Goal: Entertainment & Leisure: Consume media (video, audio)

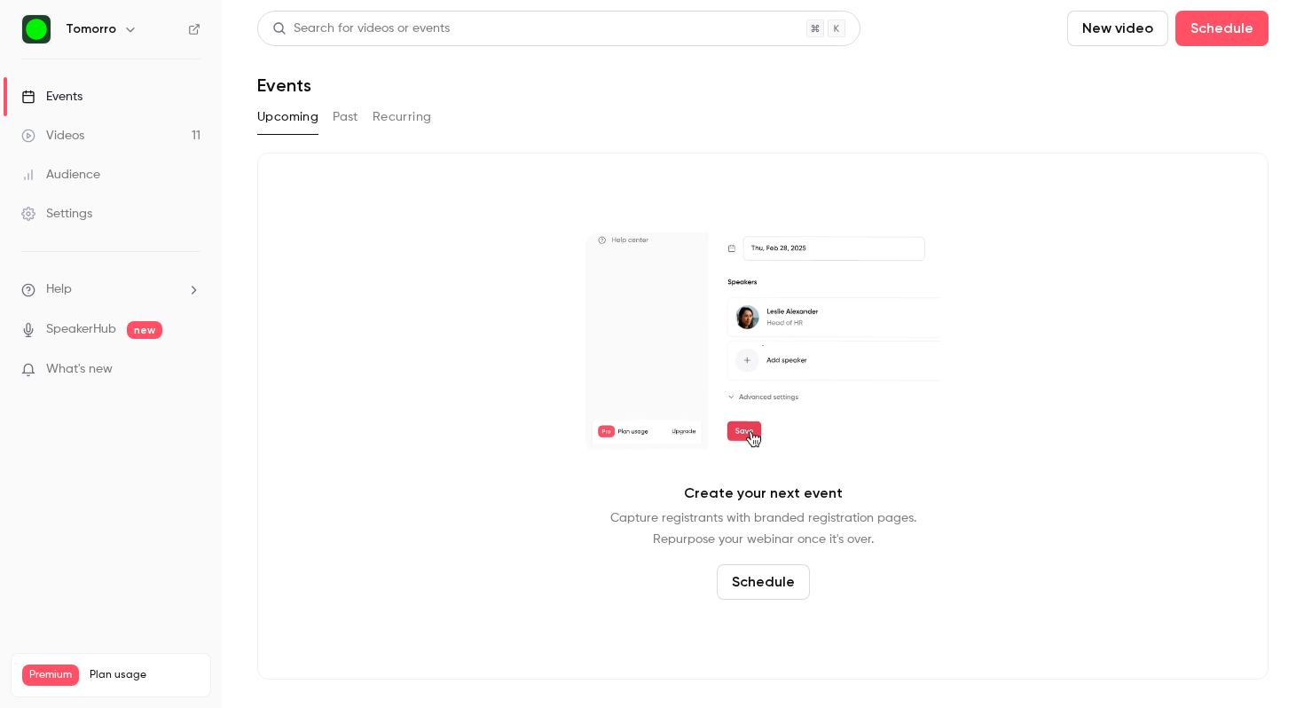
click at [122, 136] on link "Videos 11" at bounding box center [111, 135] width 222 height 39
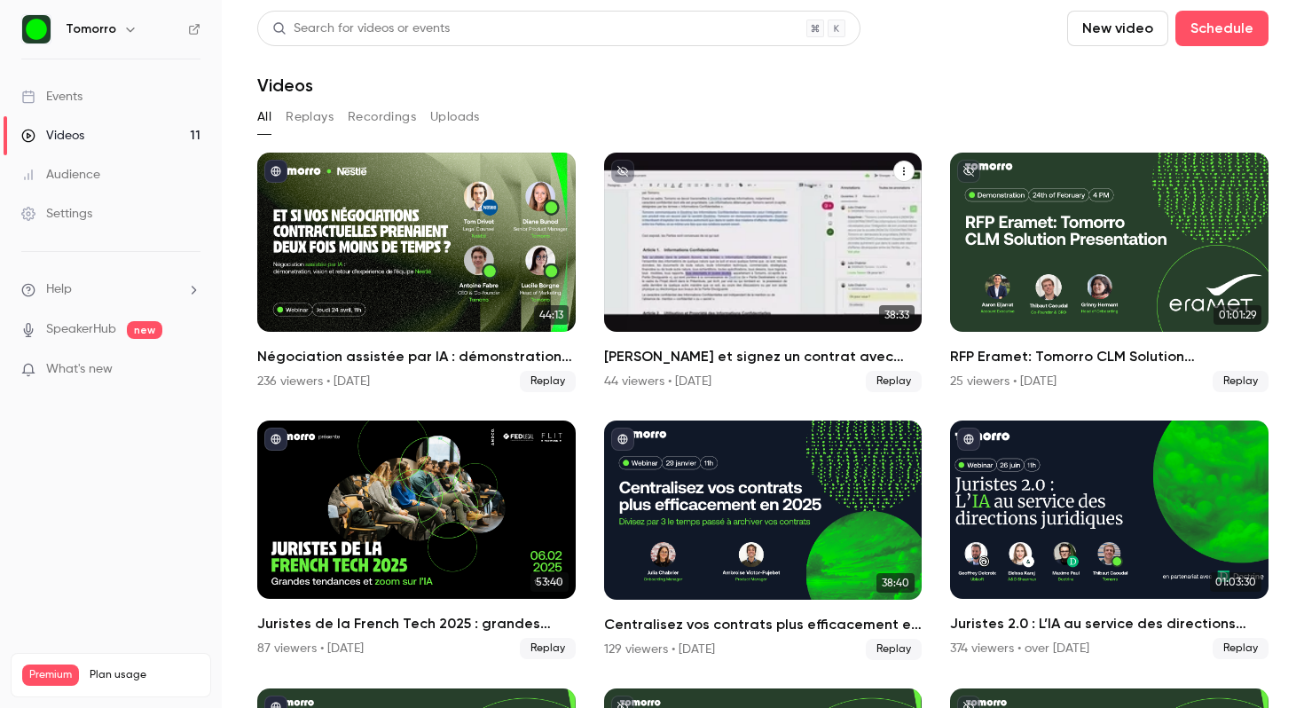
click at [763, 223] on div "Créez et signez un contrat avec Tomorro" at bounding box center [763, 242] width 318 height 179
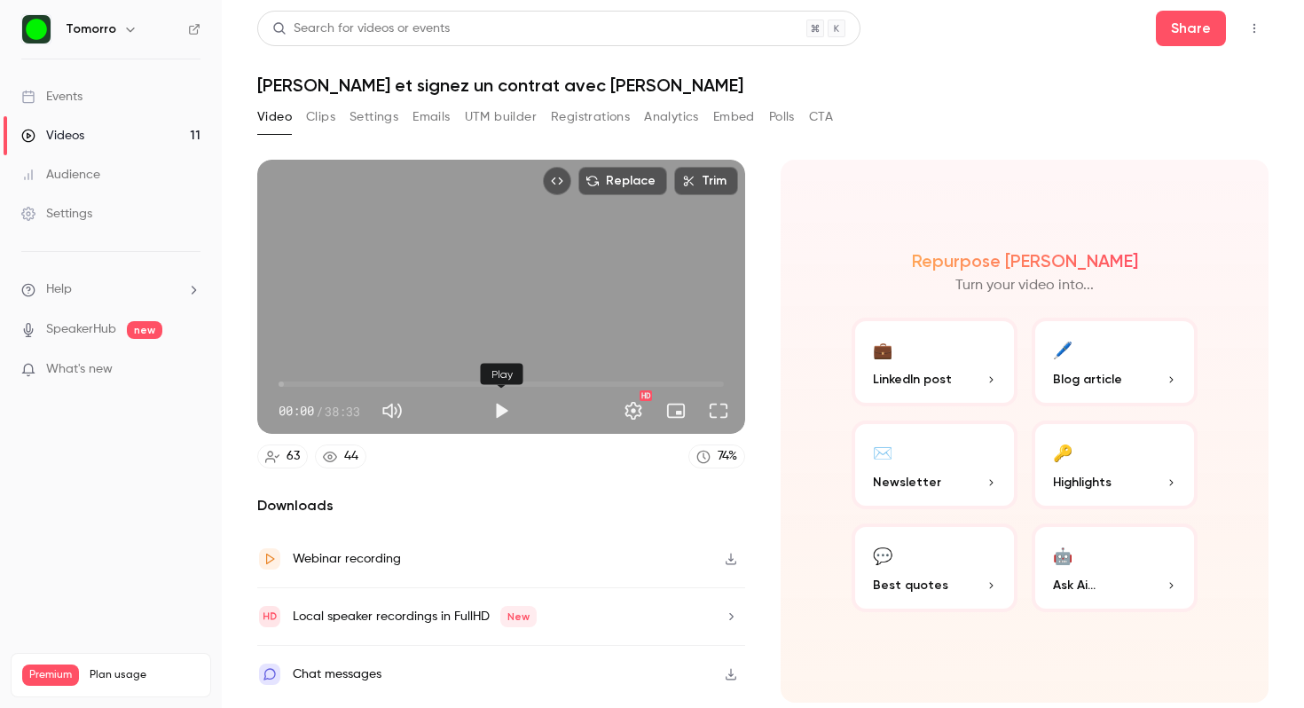
click at [503, 411] on button "Play" at bounding box center [500, 410] width 35 height 35
click at [726, 410] on button "Full screen" at bounding box center [718, 410] width 35 height 35
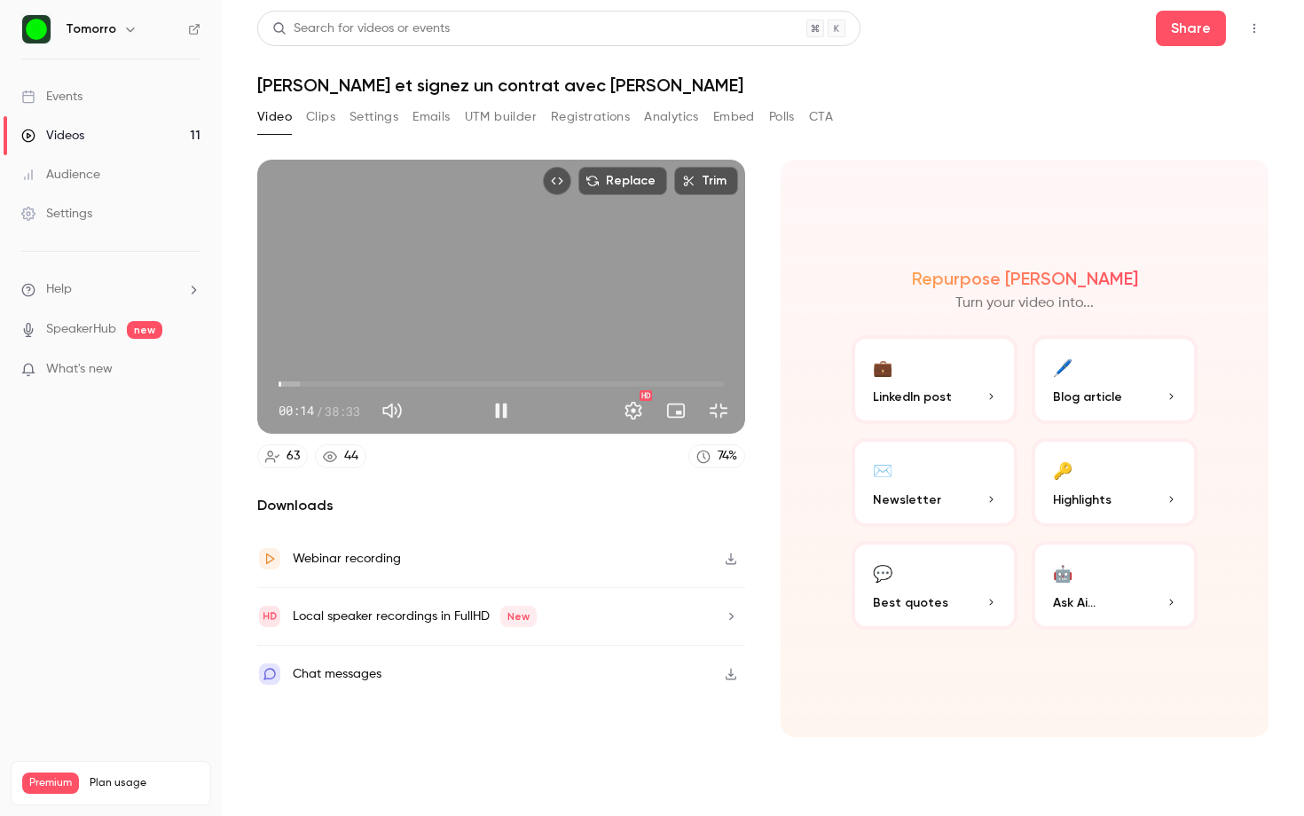
type input "****"
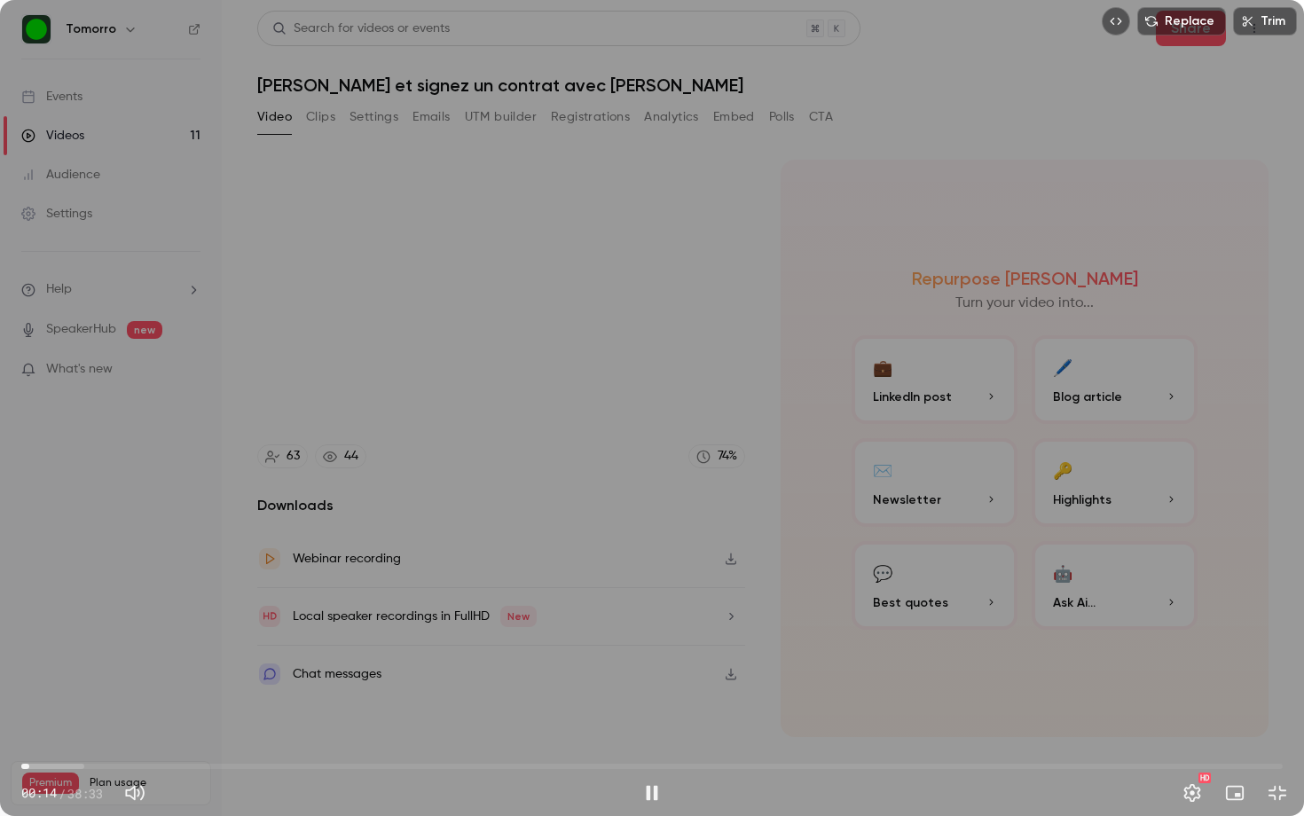
click at [1259, 707] on button "Exit full screen" at bounding box center [1276, 792] width 35 height 35
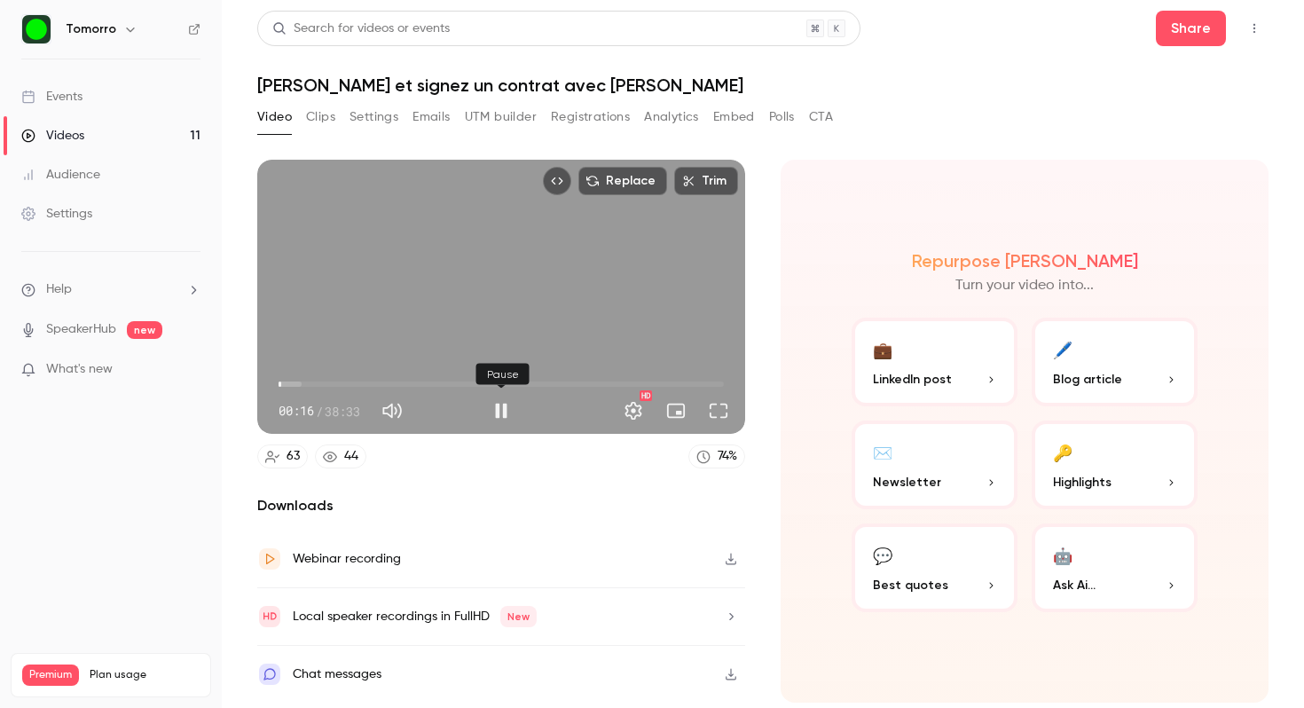
click at [500, 407] on button "Pause" at bounding box center [500, 410] width 35 height 35
click at [499, 408] on button "Play" at bounding box center [500, 410] width 35 height 35
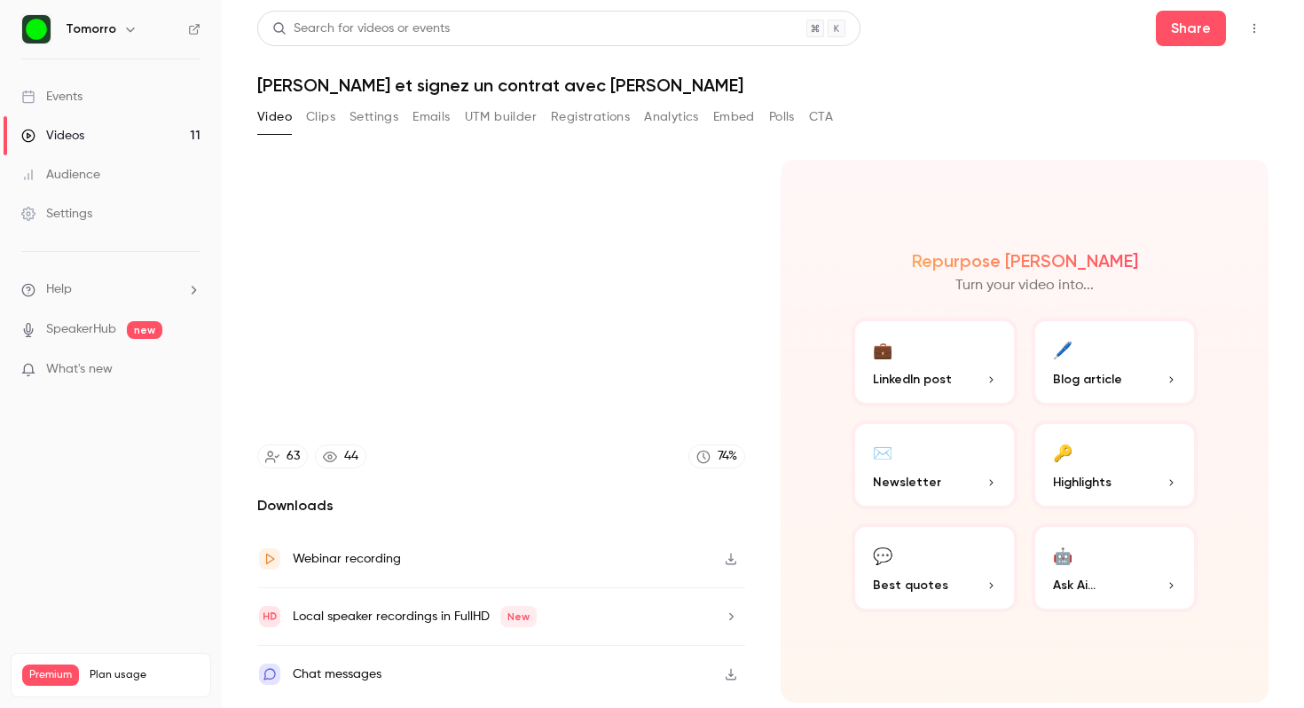
type input "*****"
click at [483, 393] on button "Pause" at bounding box center [500, 410] width 35 height 35
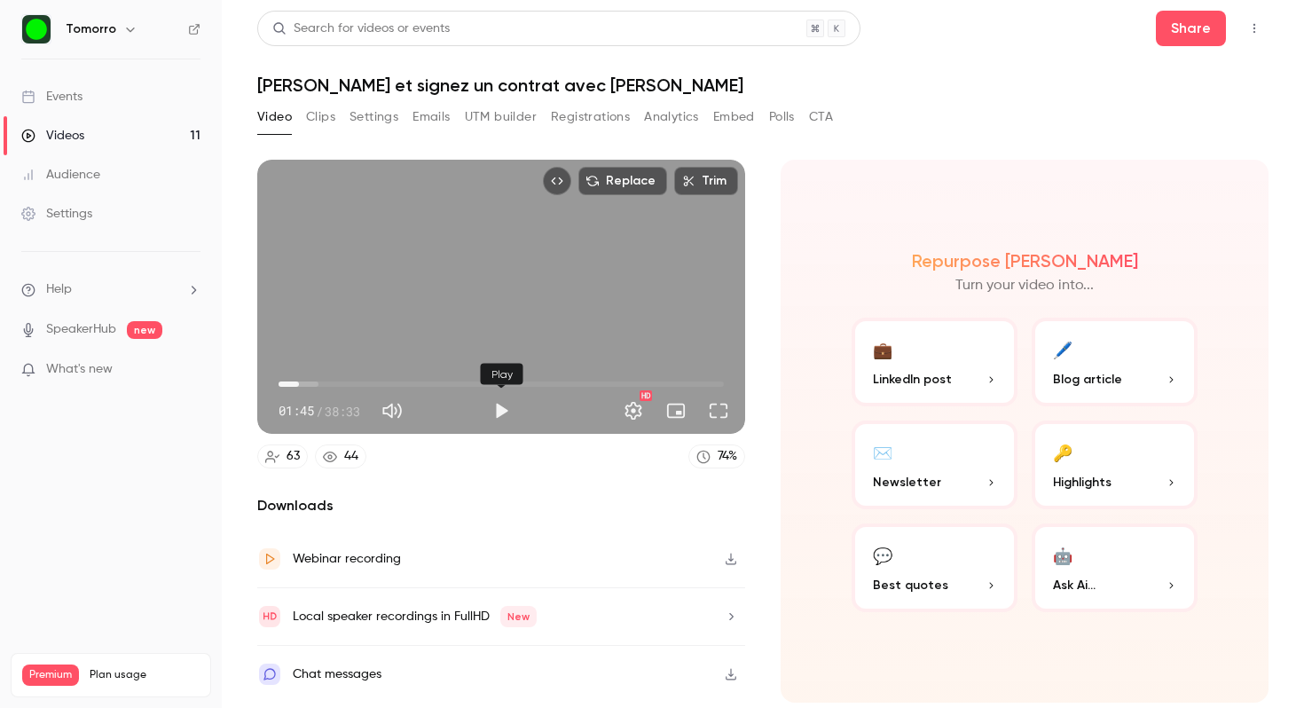
click at [506, 412] on button "Play" at bounding box center [500, 410] width 35 height 35
click at [292, 383] on span "03:32" at bounding box center [500, 384] width 445 height 28
click at [289, 385] on span "01:10" at bounding box center [291, 383] width 5 height 5
click at [307, 387] on span "02:27" at bounding box center [306, 383] width 5 height 5
click at [723, 410] on button "Full screen" at bounding box center [718, 410] width 35 height 35
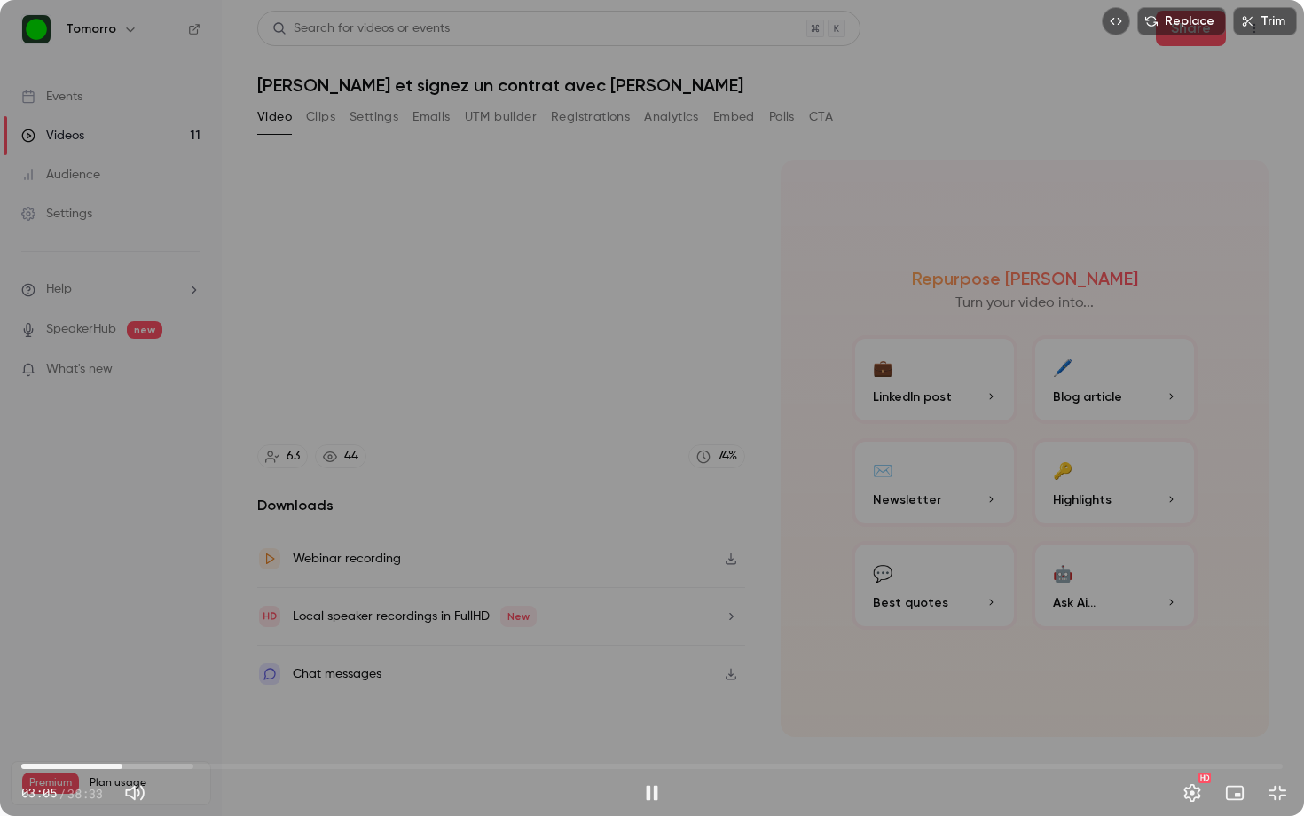
click at [139, 707] on span "03:05" at bounding box center [651, 766] width 1261 height 28
click at [152, 707] on span "03:37" at bounding box center [651, 766] width 1261 height 28
click at [164, 707] on span "04:21" at bounding box center [651, 766] width 1261 height 28
click at [176, 707] on span "04:21" at bounding box center [651, 766] width 1261 height 28
click at [184, 707] on span "04:43" at bounding box center [651, 766] width 1261 height 28
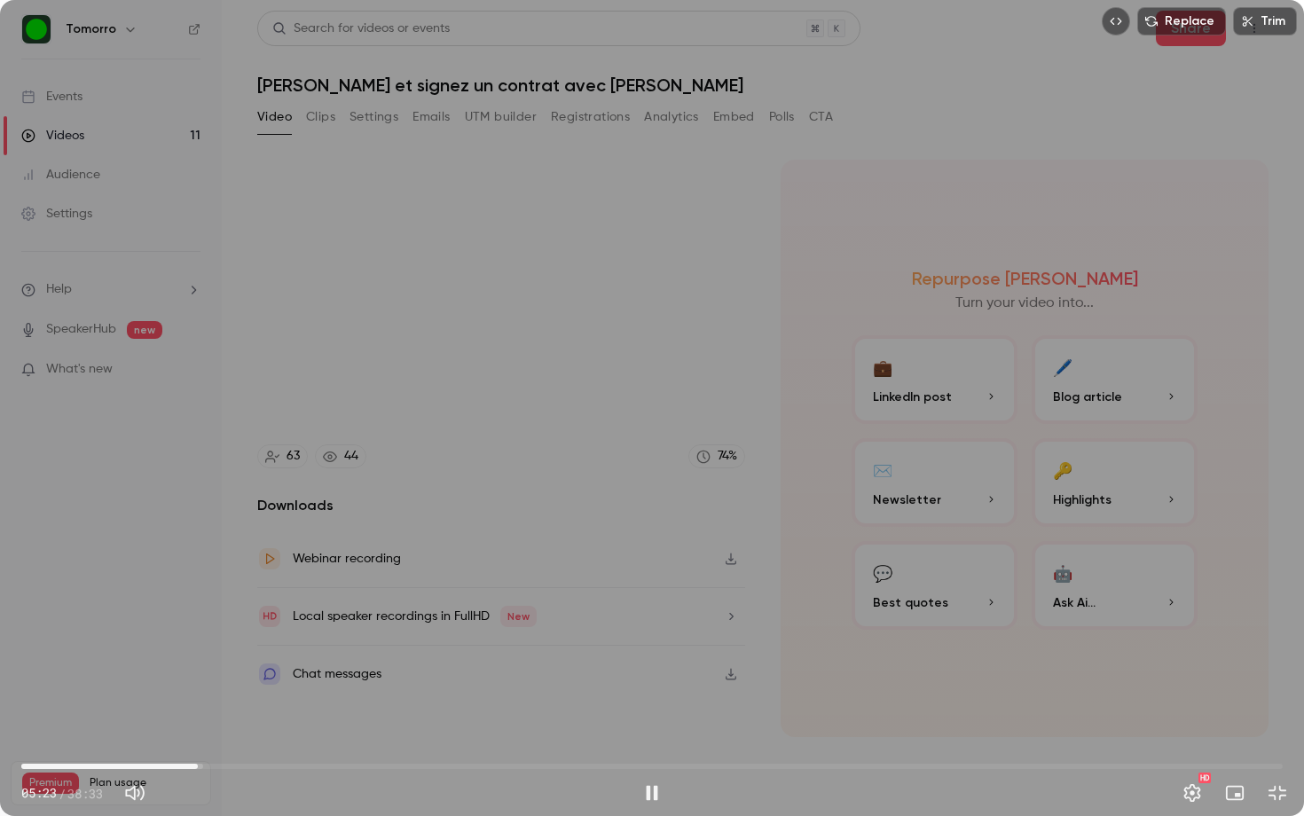
click at [198, 707] on span "05:23" at bounding box center [651, 766] width 1261 height 28
click at [647, 707] on button "Pause" at bounding box center [651, 792] width 35 height 35
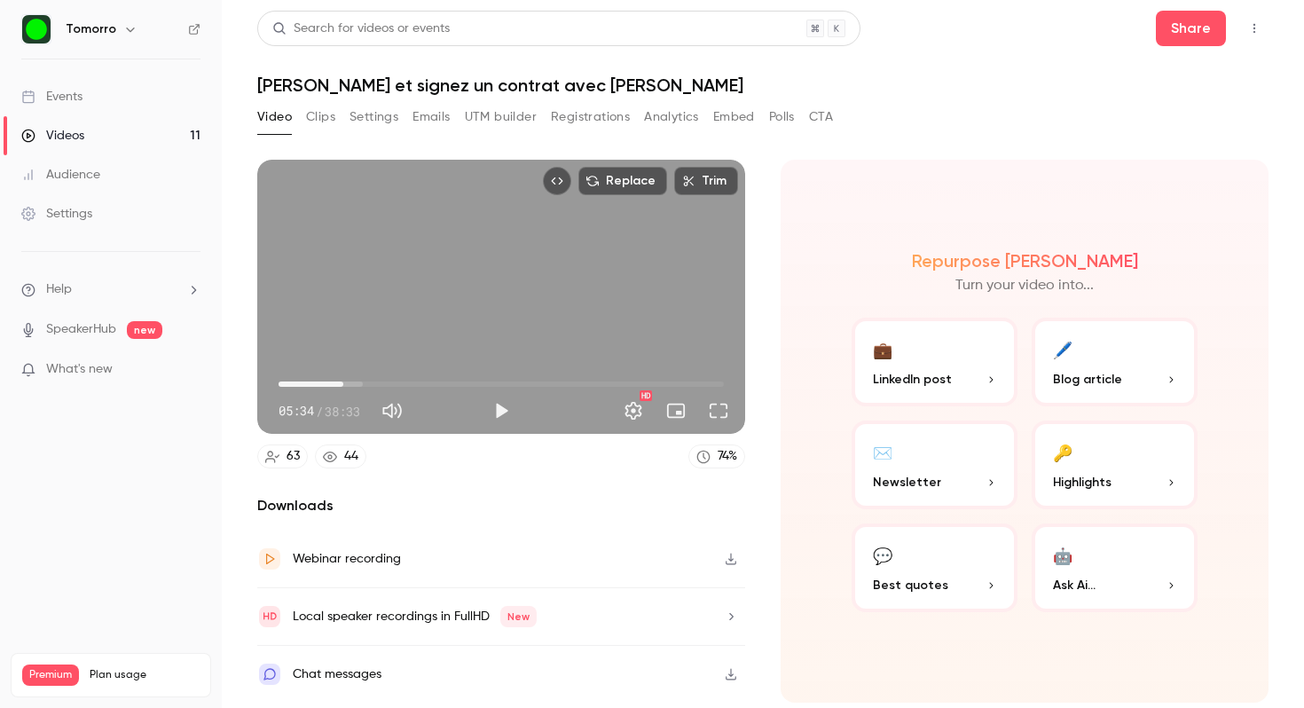
click at [500, 411] on button "Play" at bounding box center [500, 410] width 35 height 35
click at [673, 410] on button "Turn on miniplayer" at bounding box center [675, 410] width 35 height 35
click at [673, 411] on button "Turn off miniplayer" at bounding box center [675, 410] width 35 height 35
click at [723, 410] on button "Full screen" at bounding box center [718, 410] width 35 height 35
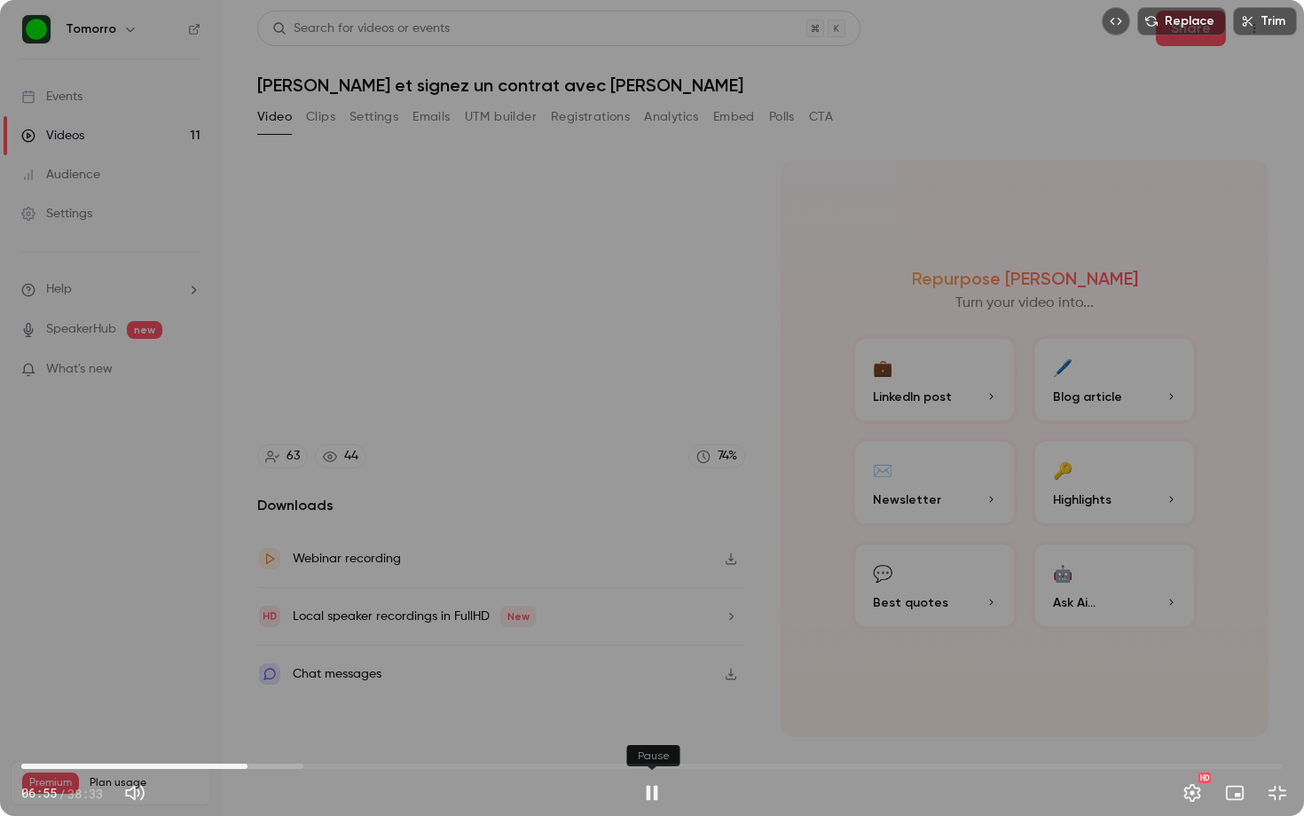
click at [648, 707] on button "Pause" at bounding box center [651, 792] width 35 height 35
click at [246, 707] on span "06:55" at bounding box center [248, 766] width 5 height 5
click at [241, 707] on span "06:43" at bounding box center [241, 766] width 5 height 5
click at [239, 707] on span "06:43" at bounding box center [241, 766] width 5 height 5
click at [649, 707] on button "Play" at bounding box center [651, 792] width 35 height 35
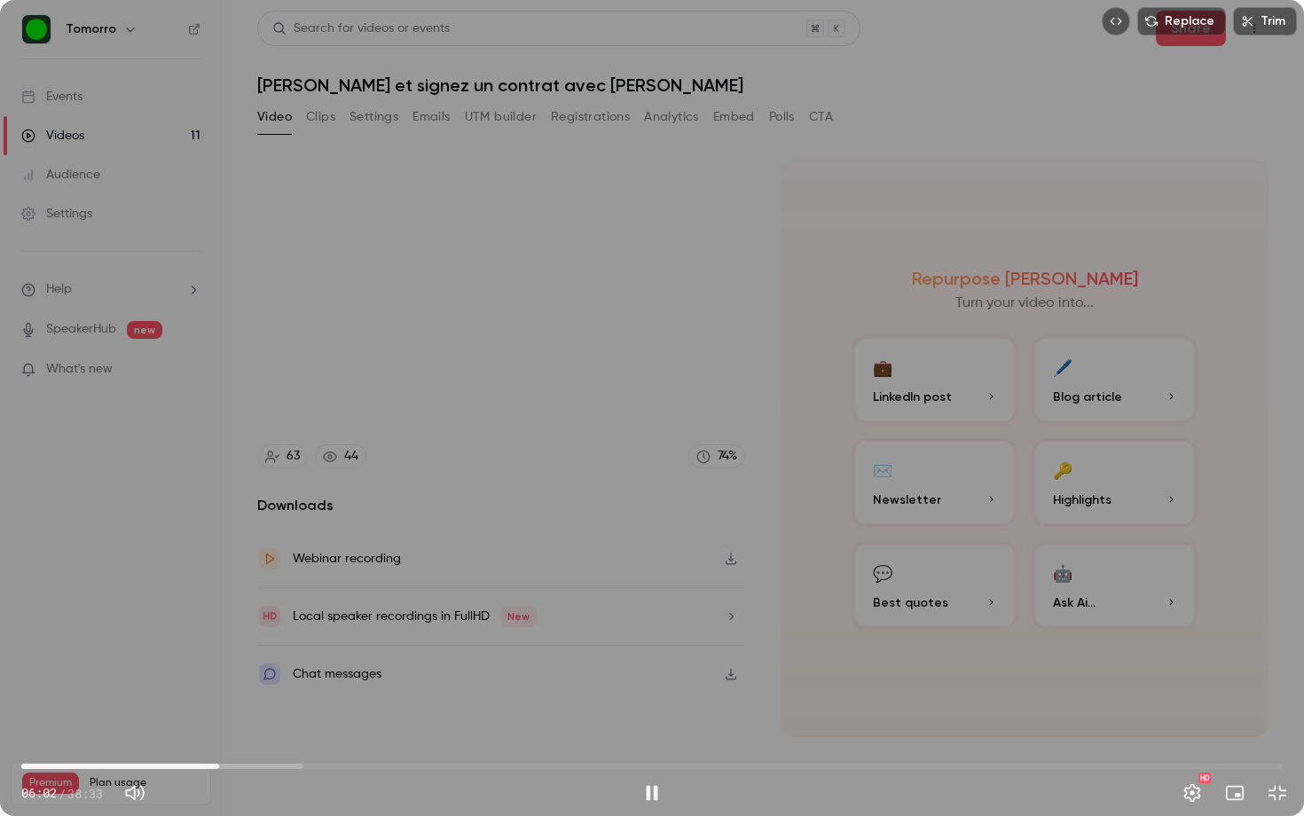
click at [219, 707] on span "06:02" at bounding box center [651, 766] width 1261 height 28
click at [221, 707] on span "06:43" at bounding box center [651, 766] width 1261 height 28
click at [655, 707] on button "Pause" at bounding box center [651, 792] width 35 height 35
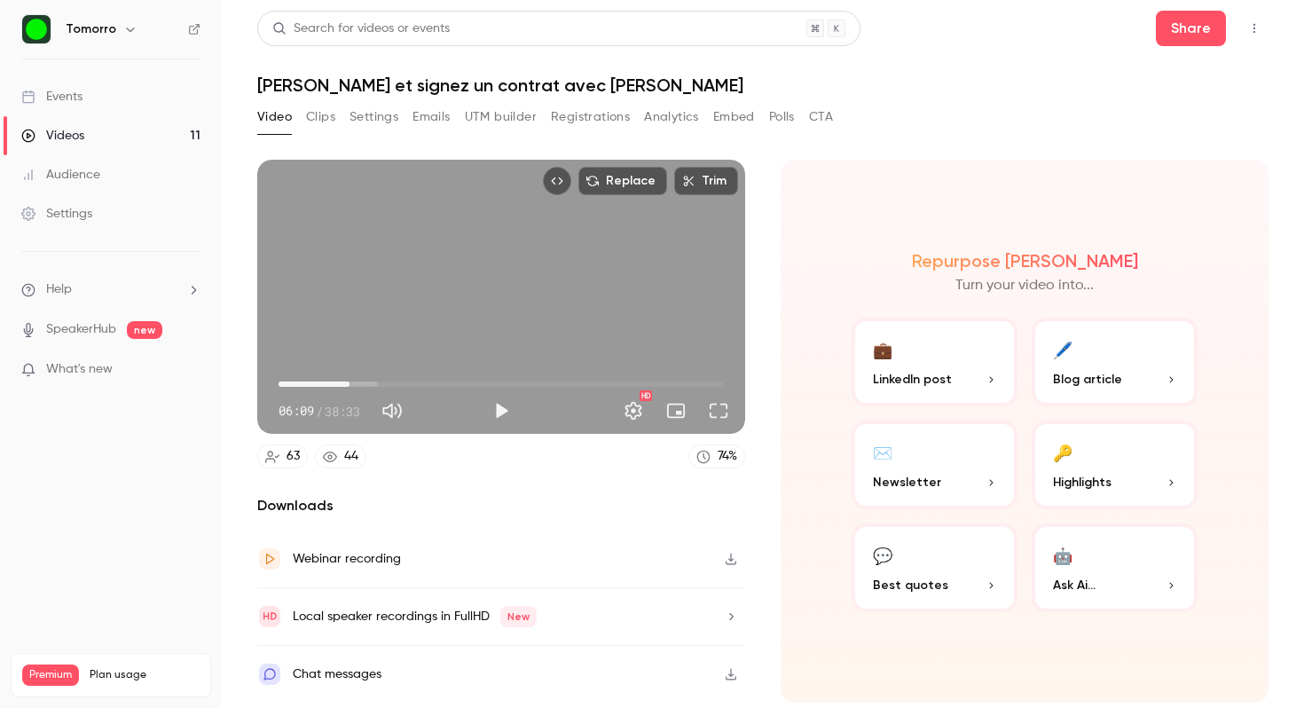
click at [730, 413] on button "Full screen" at bounding box center [718, 410] width 35 height 35
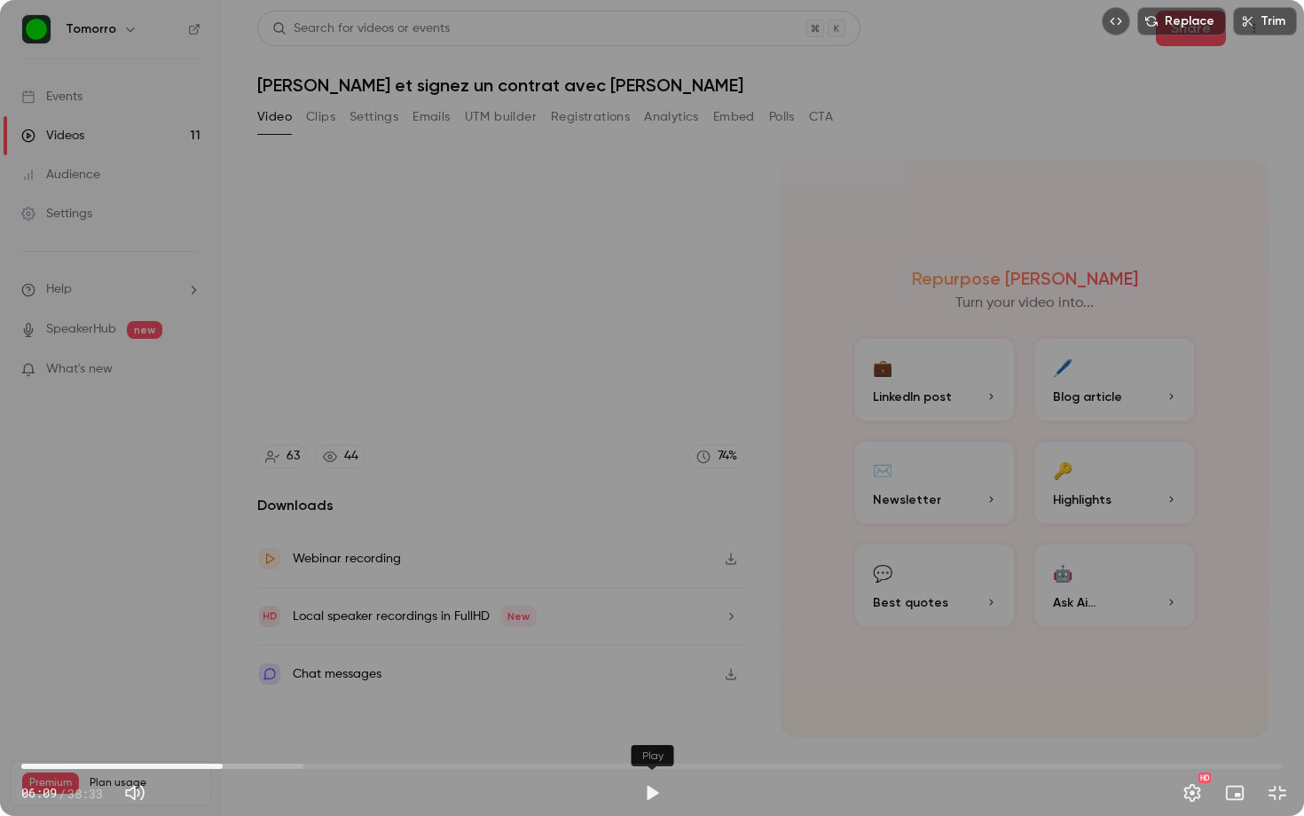
click at [656, 707] on button "Play" at bounding box center [651, 792] width 35 height 35
click at [656, 707] on button "Pause" at bounding box center [651, 792] width 35 height 35
click at [650, 707] on button "Play" at bounding box center [651, 792] width 35 height 35
click at [287, 707] on span "08:12" at bounding box center [289, 766] width 5 height 5
click at [282, 707] on span "07:58" at bounding box center [281, 766] width 5 height 5
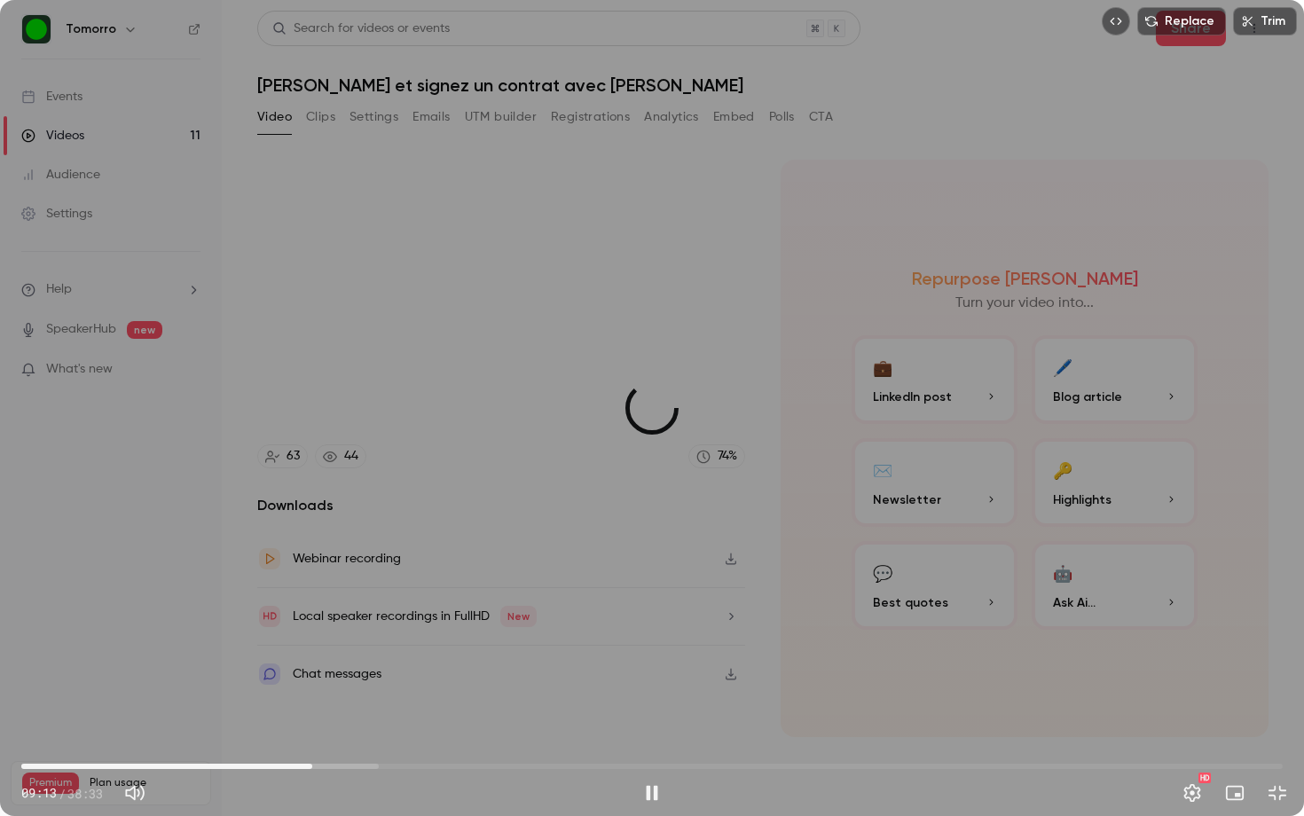
click at [312, 707] on span "08:53" at bounding box center [651, 766] width 1261 height 28
click at [321, 707] on span "09:09" at bounding box center [320, 766] width 5 height 5
click at [652, 707] on button "Pause" at bounding box center [651, 792] width 35 height 35
click at [647, 707] on button "Play" at bounding box center [651, 792] width 35 height 35
click at [317, 707] on span "09:01" at bounding box center [316, 766] width 5 height 5
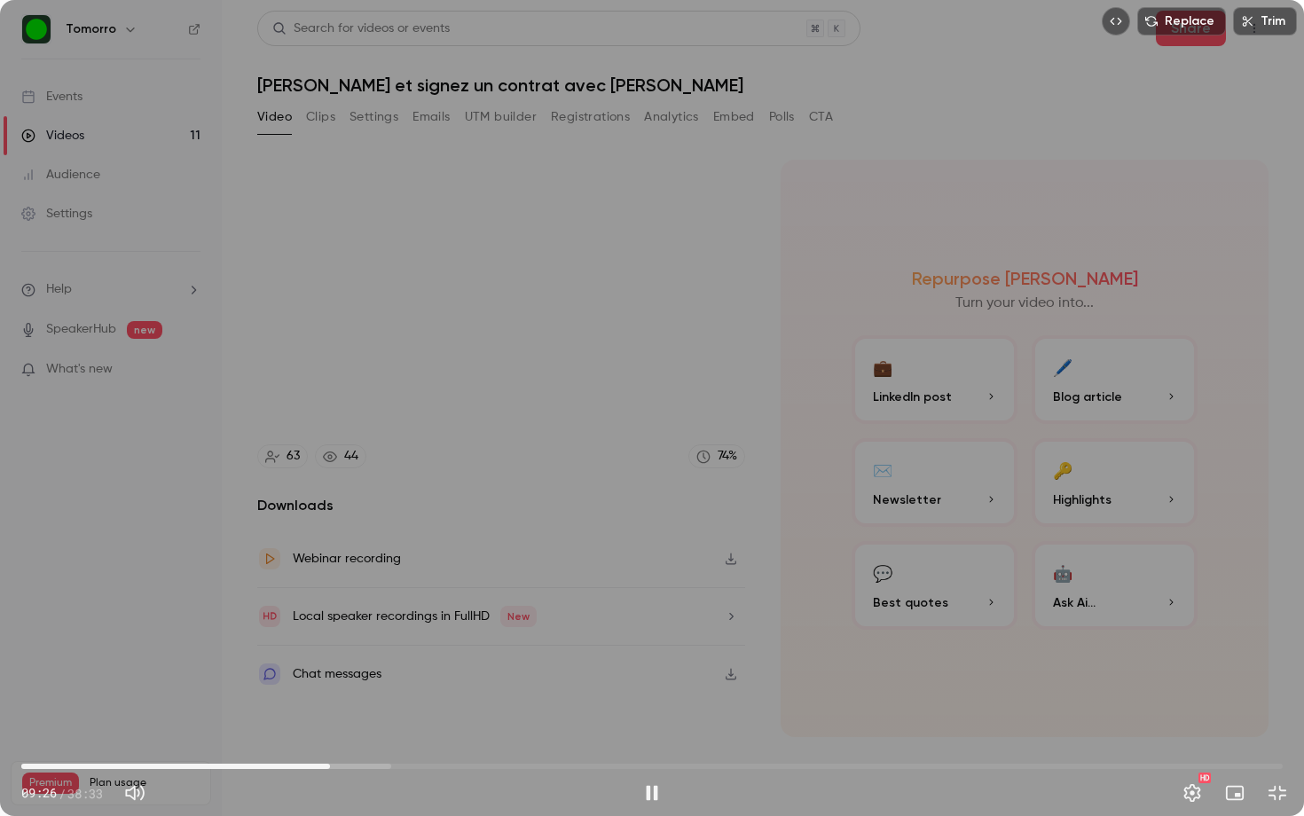
click at [330, 707] on span "09:26" at bounding box center [329, 766] width 5 height 5
click at [654, 707] on button "Pause" at bounding box center [651, 792] width 35 height 35
click at [650, 707] on button "Play" at bounding box center [651, 792] width 35 height 35
click at [656, 707] on button "Pause" at bounding box center [651, 792] width 35 height 35
click at [650, 707] on button "Play" at bounding box center [651, 792] width 35 height 35
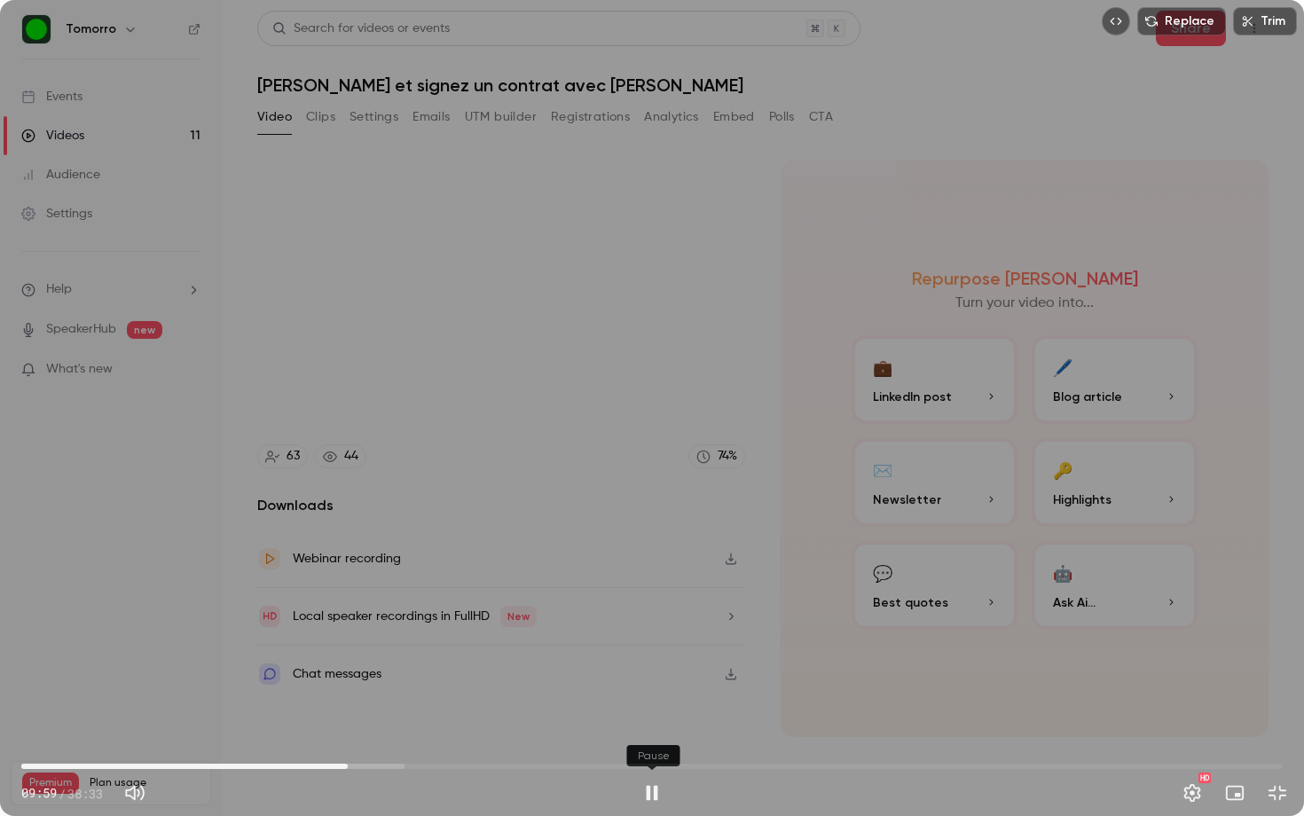
click at [650, 707] on button "Pause" at bounding box center [651, 792] width 35 height 35
click at [650, 707] on button "Play" at bounding box center [651, 792] width 35 height 35
click at [650, 707] on button "Pause" at bounding box center [651, 792] width 35 height 35
click at [647, 707] on button "Play" at bounding box center [651, 792] width 35 height 35
click at [653, 707] on button "Pause" at bounding box center [651, 792] width 35 height 35
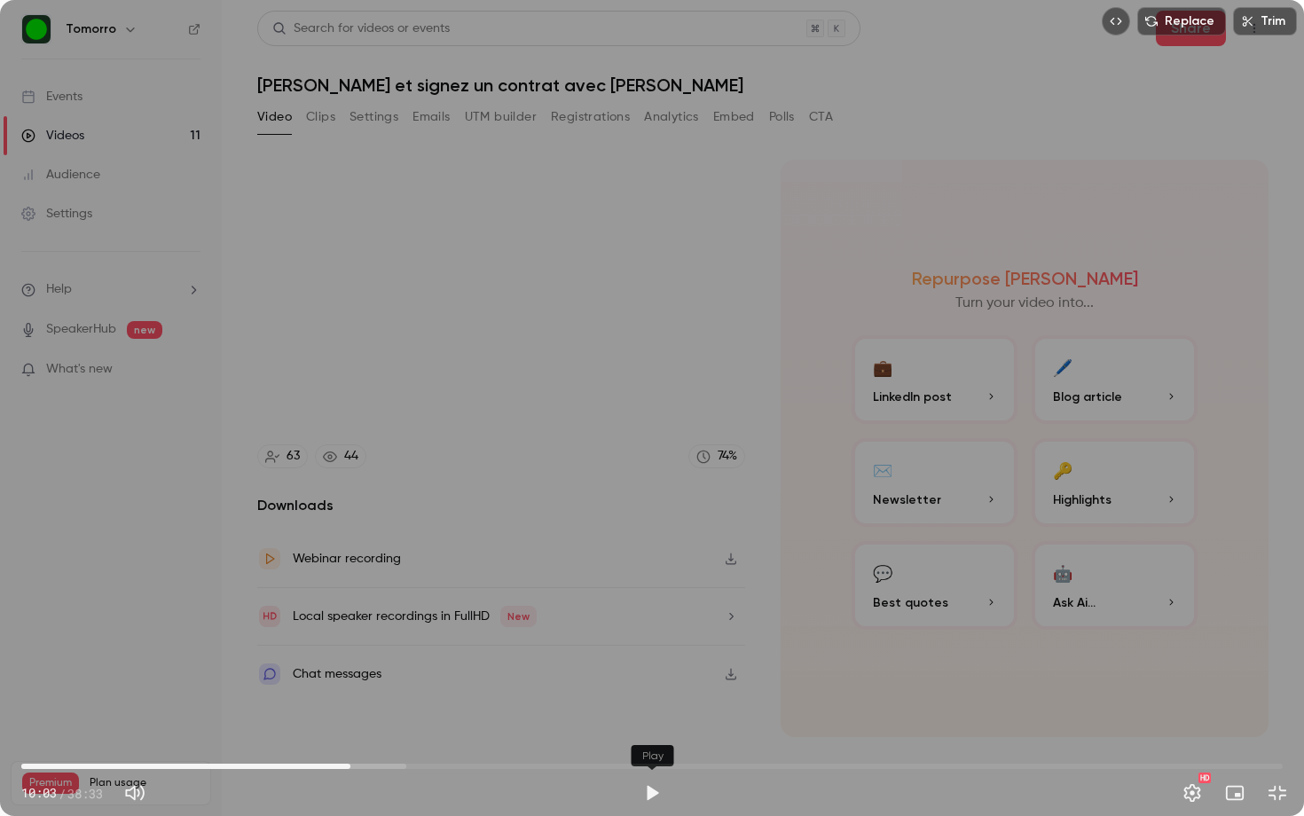
click at [656, 707] on button "Play" at bounding box center [651, 792] width 35 height 35
click at [656, 707] on button "Pause" at bounding box center [651, 792] width 35 height 35
click at [655, 707] on button "Play" at bounding box center [651, 792] width 35 height 35
click at [359, 707] on span "10:19" at bounding box center [359, 766] width 5 height 5
click at [507, 532] on div "Replace Trim 10:49 10:49 / 38:33 HD" at bounding box center [652, 408] width 1304 height 816
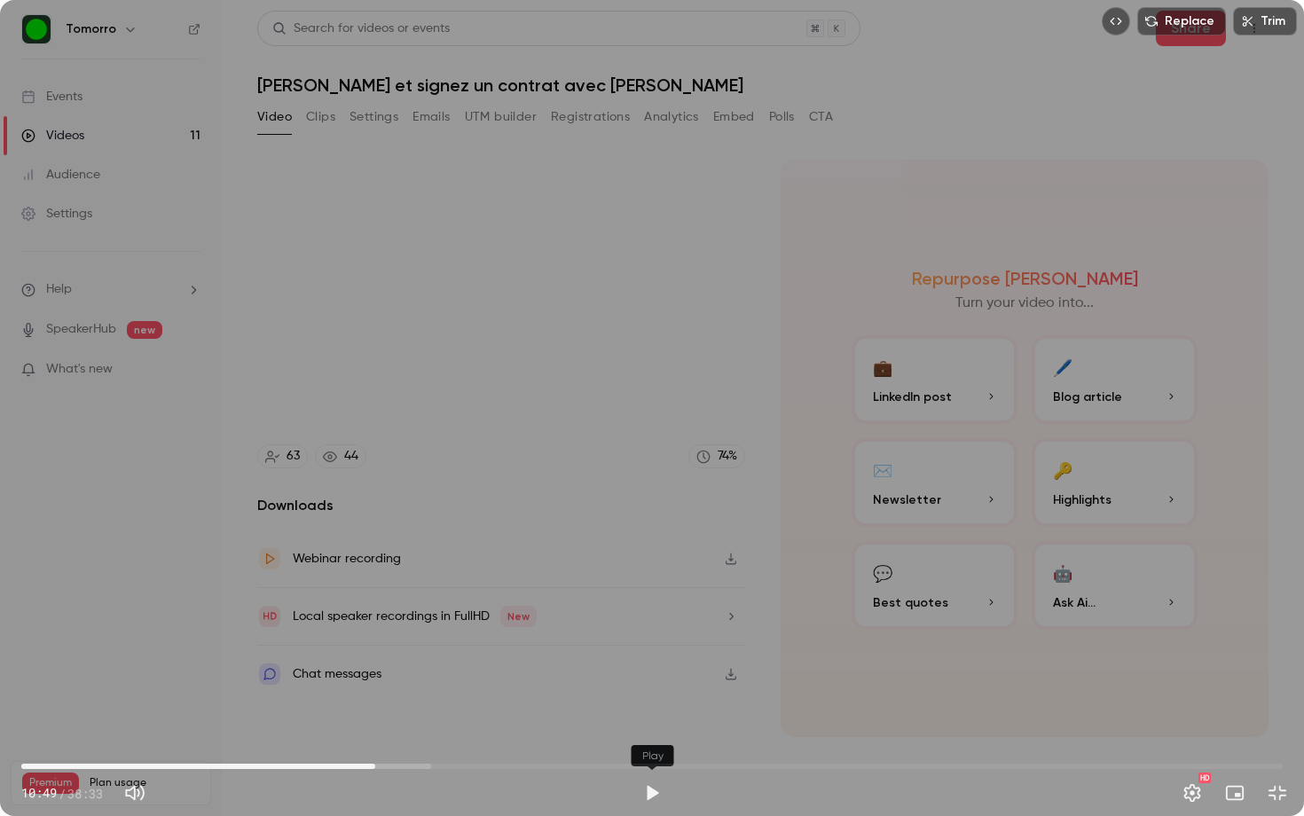
click at [656, 707] on button "Play" at bounding box center [651, 792] width 35 height 35
click at [390, 707] on span "11:16" at bounding box center [651, 766] width 1261 height 28
click at [414, 707] on span "11:16" at bounding box center [651, 766] width 1261 height 28
click at [428, 707] on span "12:00" at bounding box center [651, 766] width 1261 height 28
type input "*****"
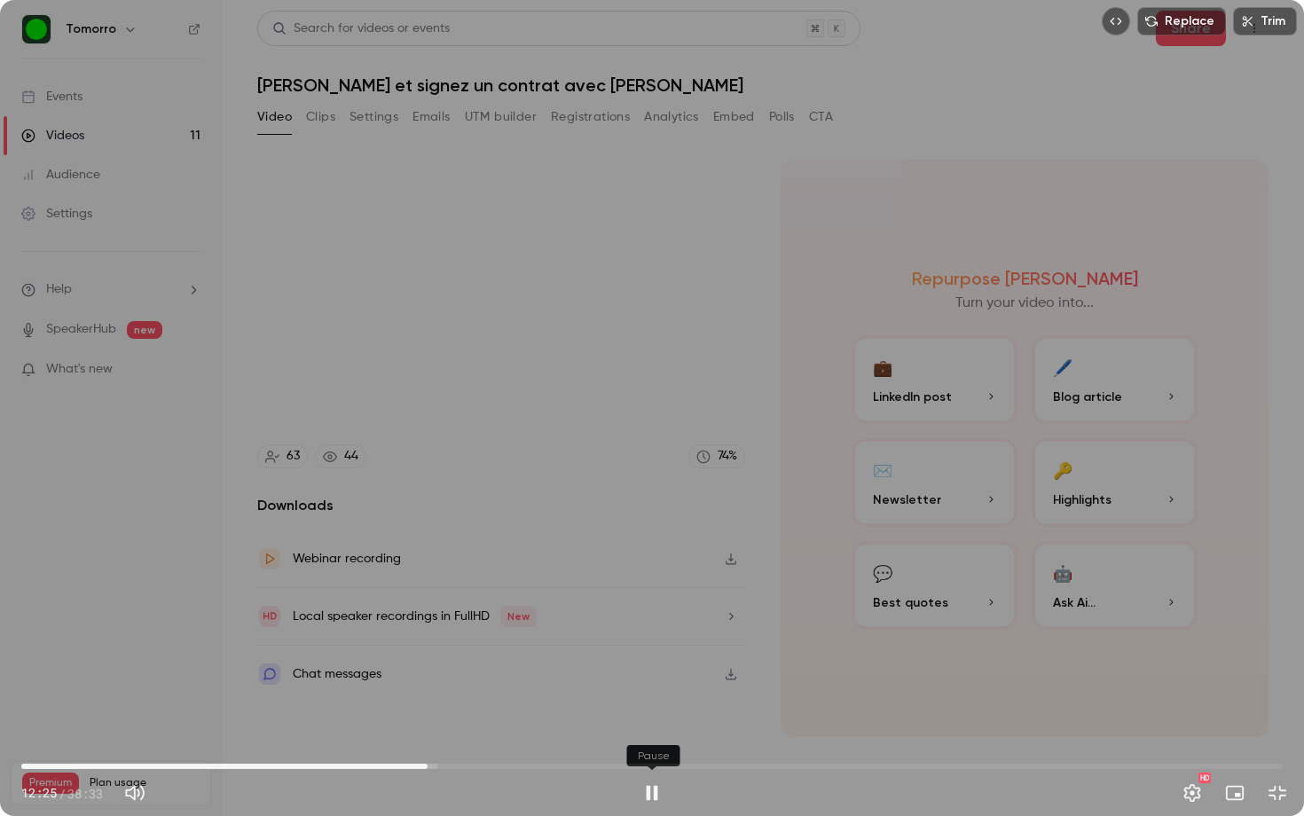
click at [658, 707] on button "Pause" at bounding box center [651, 792] width 35 height 35
click at [1283, 707] on button "Exit full screen" at bounding box center [1276, 792] width 35 height 35
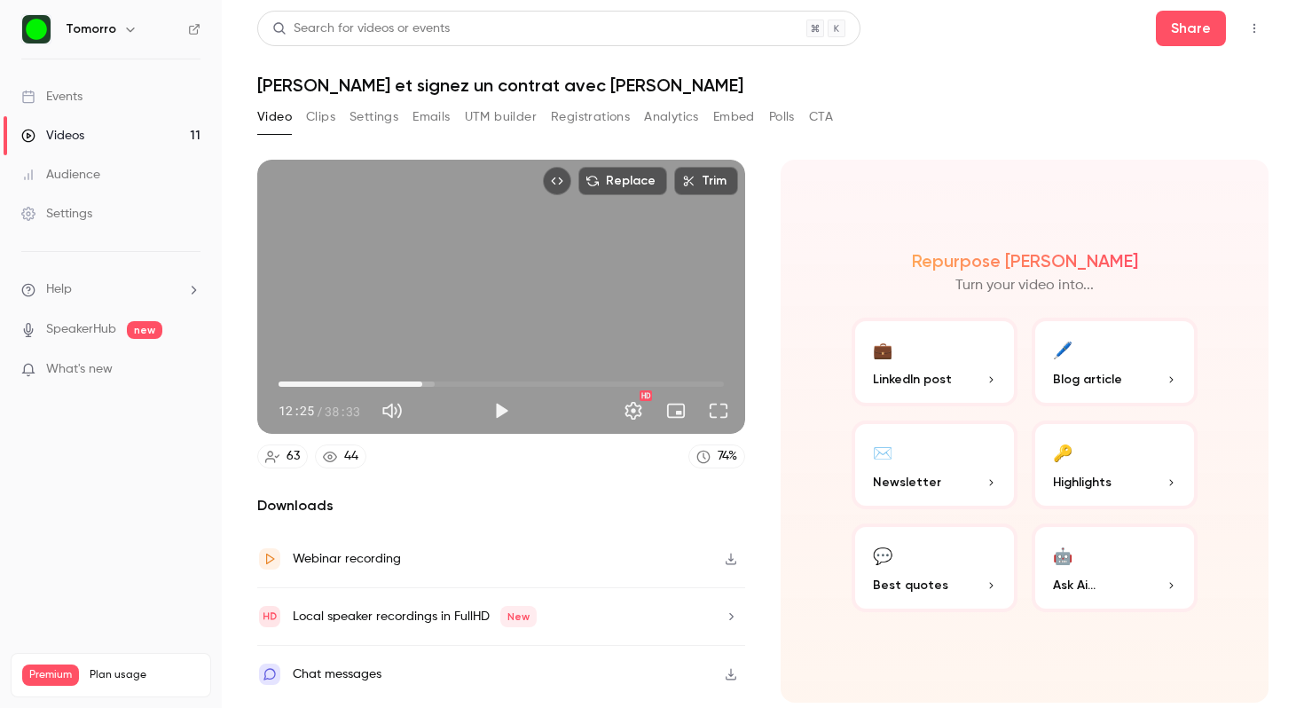
click at [84, 134] on link "Videos 11" at bounding box center [111, 135] width 222 height 39
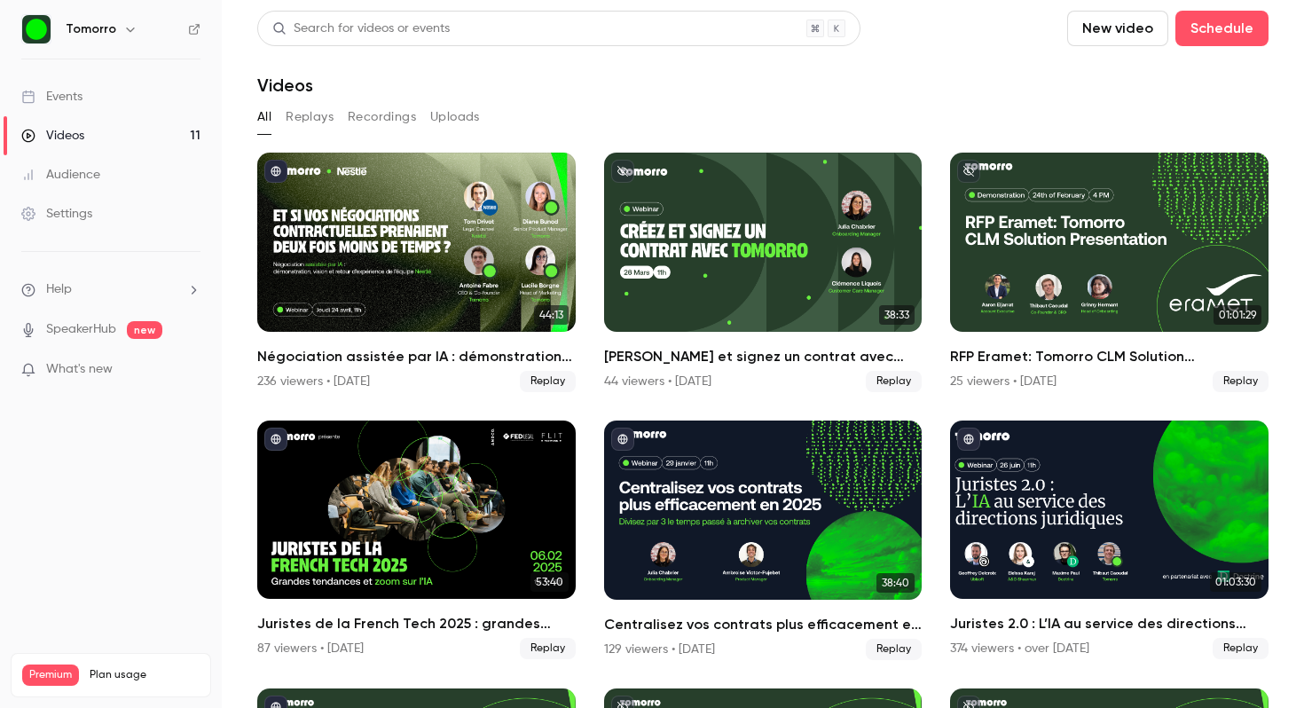
click at [293, 114] on button "Replays" at bounding box center [310, 117] width 48 height 28
click at [118, 98] on link "Events" at bounding box center [111, 96] width 222 height 39
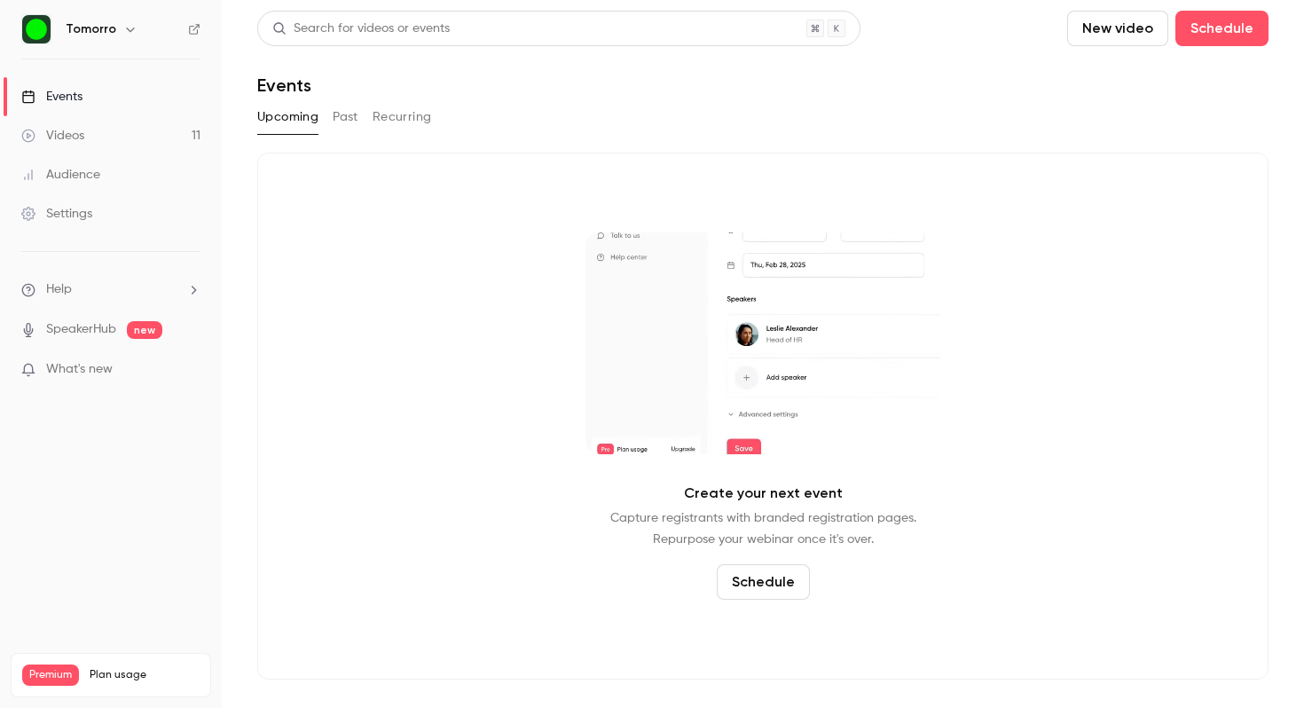
click at [343, 116] on button "Past" at bounding box center [346, 117] width 26 height 28
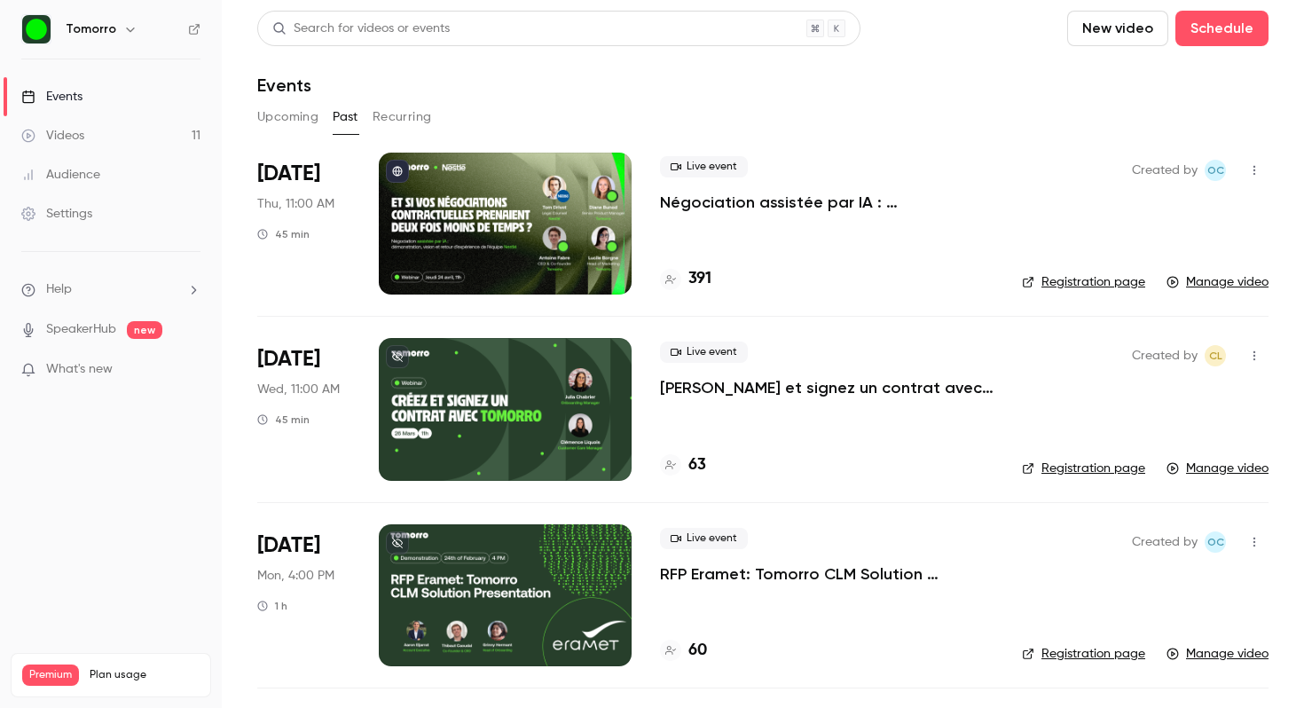
click at [421, 117] on main "Search for videos or events New video Schedule Events Upcoming Past Recurring […" at bounding box center [763, 354] width 1082 height 708
click at [412, 119] on button "Recurring" at bounding box center [402, 117] width 59 height 28
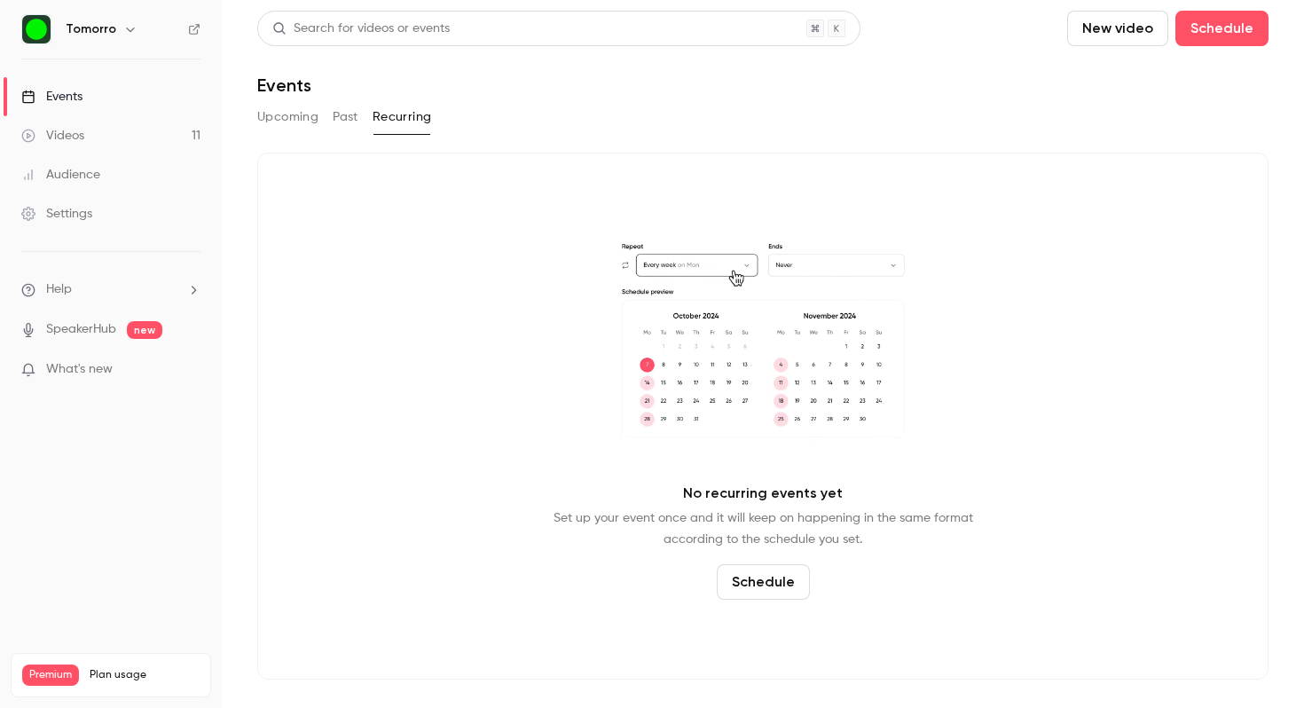
click at [356, 120] on button "Past" at bounding box center [346, 117] width 26 height 28
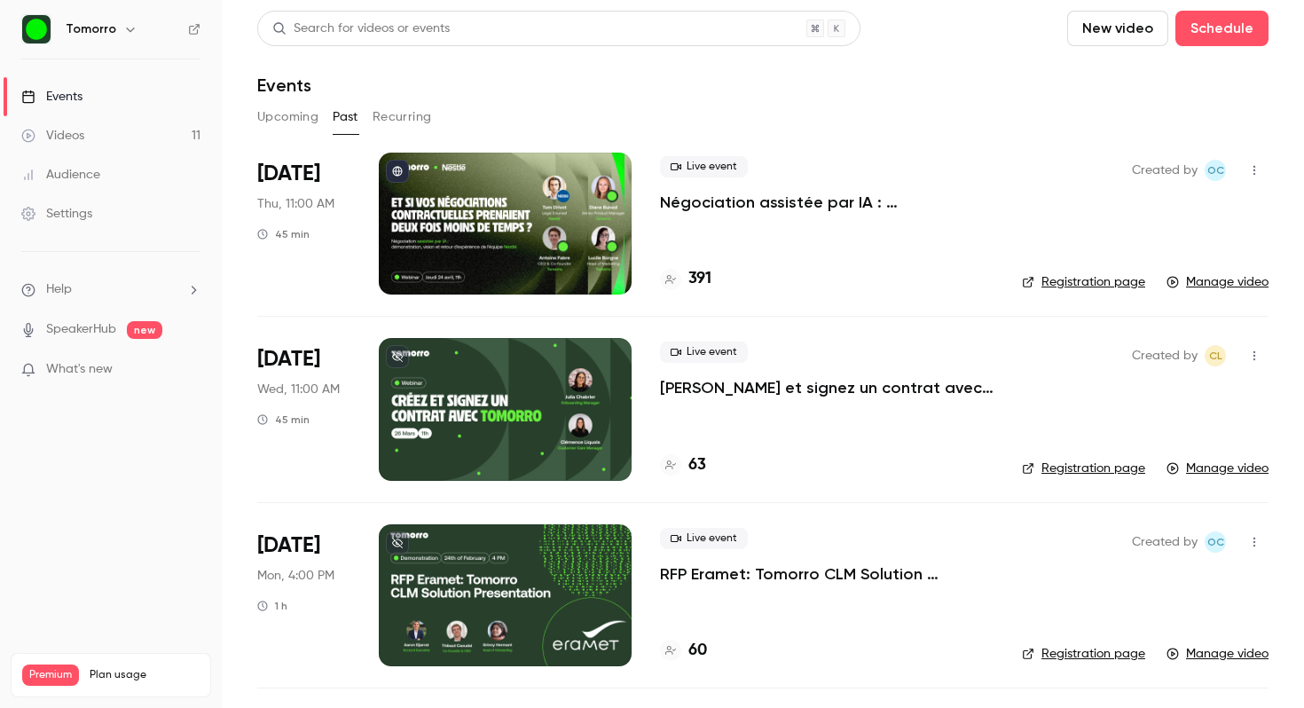
click at [283, 122] on button "Upcoming" at bounding box center [287, 117] width 61 height 28
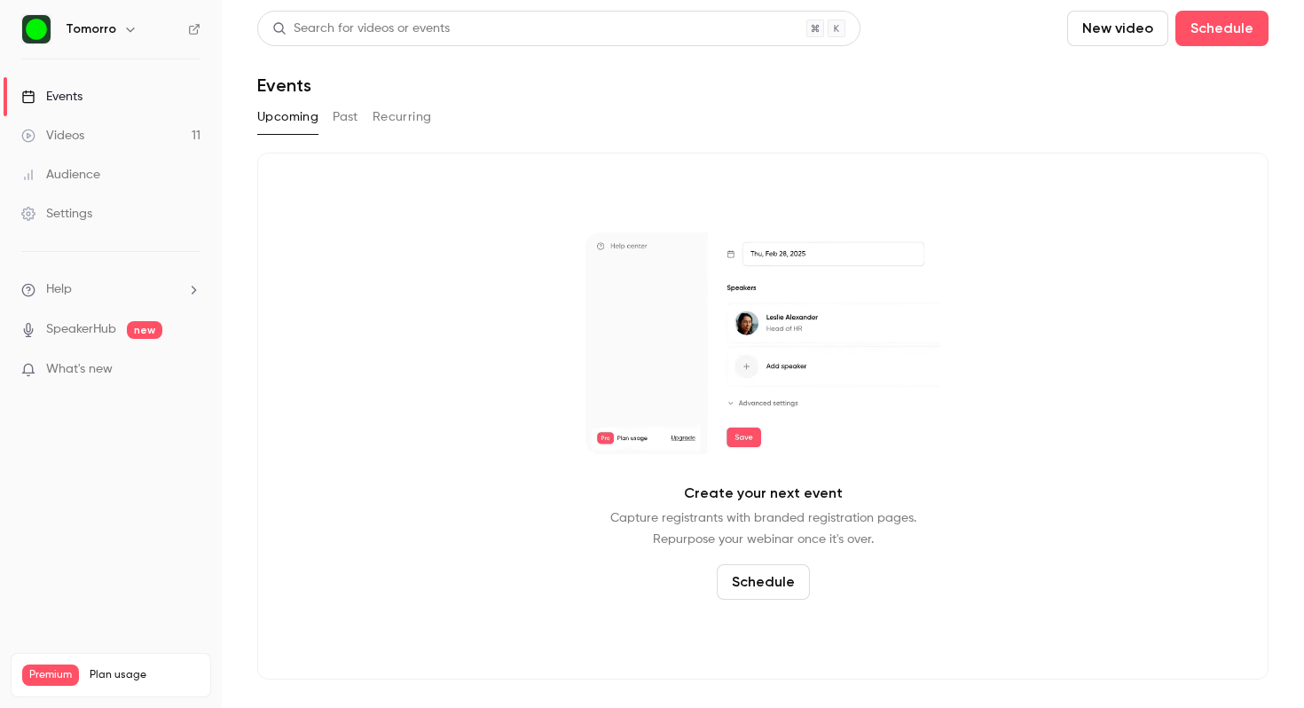
click at [121, 147] on link "Videos 11" at bounding box center [111, 135] width 222 height 39
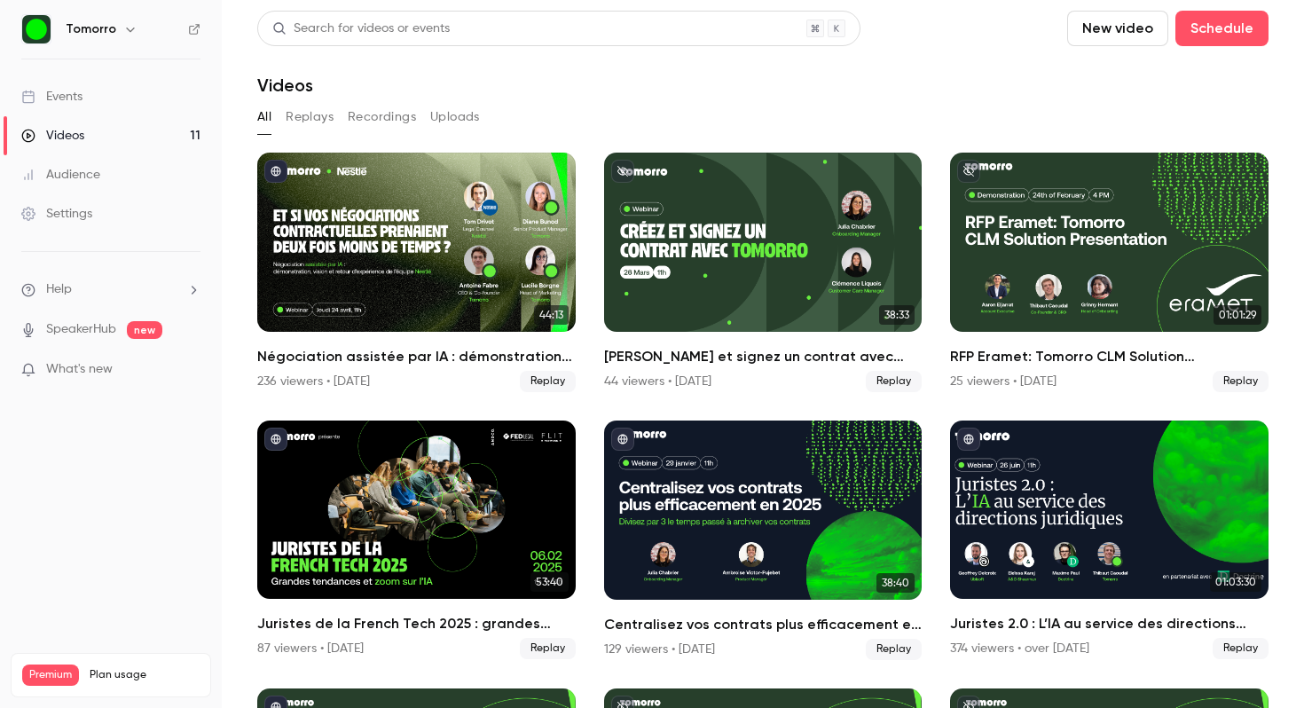
click at [129, 181] on link "Audience" at bounding box center [111, 174] width 222 height 39
